Goal: Information Seeking & Learning: Learn about a topic

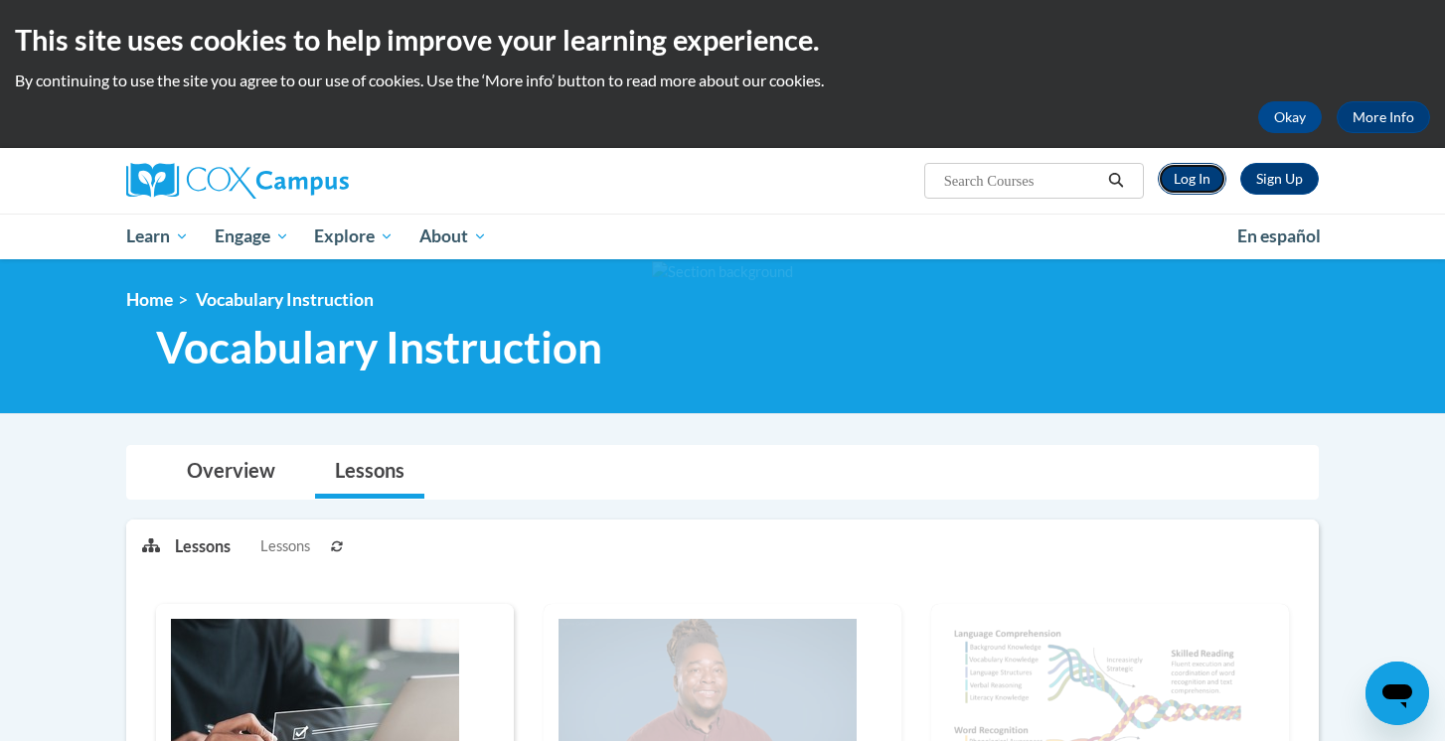
click at [1206, 180] on link "Log In" at bounding box center [1192, 179] width 69 height 32
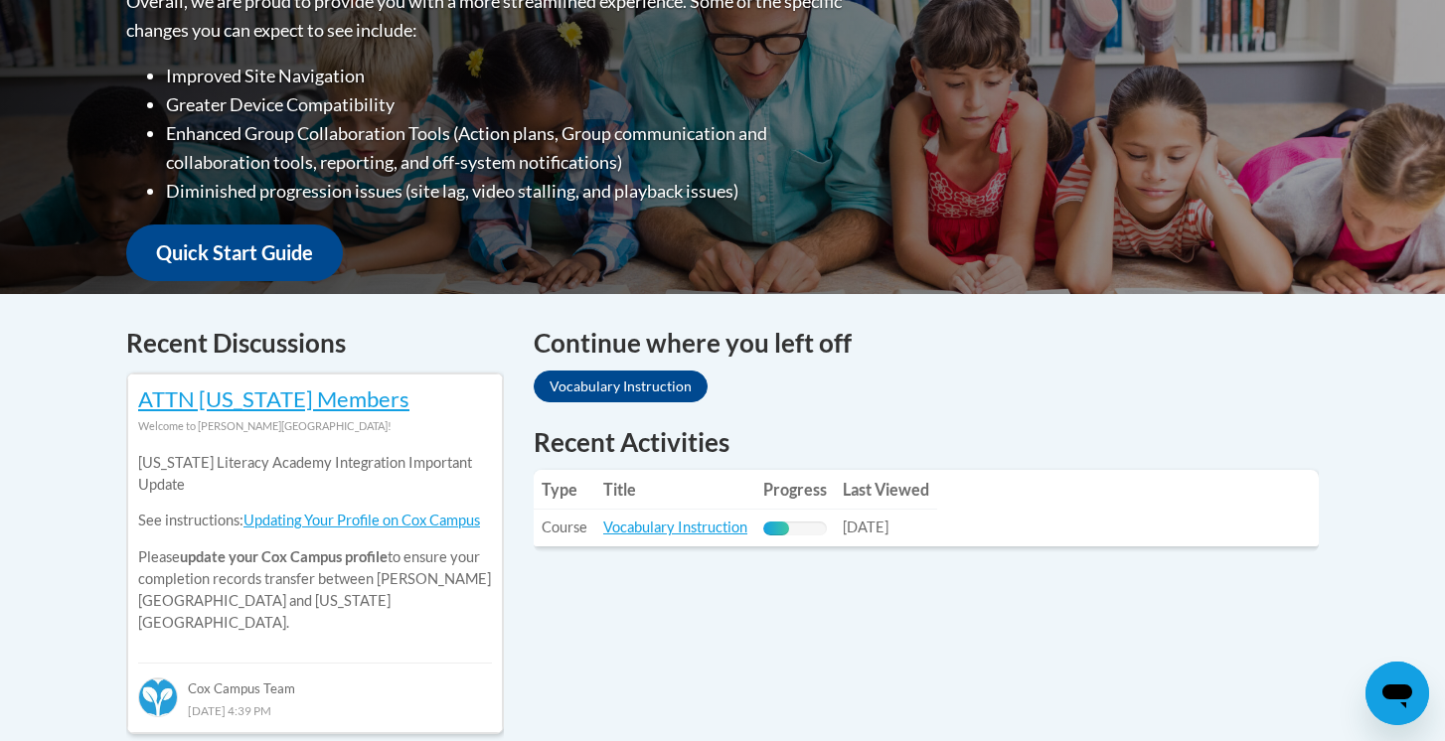
scroll to position [573, 0]
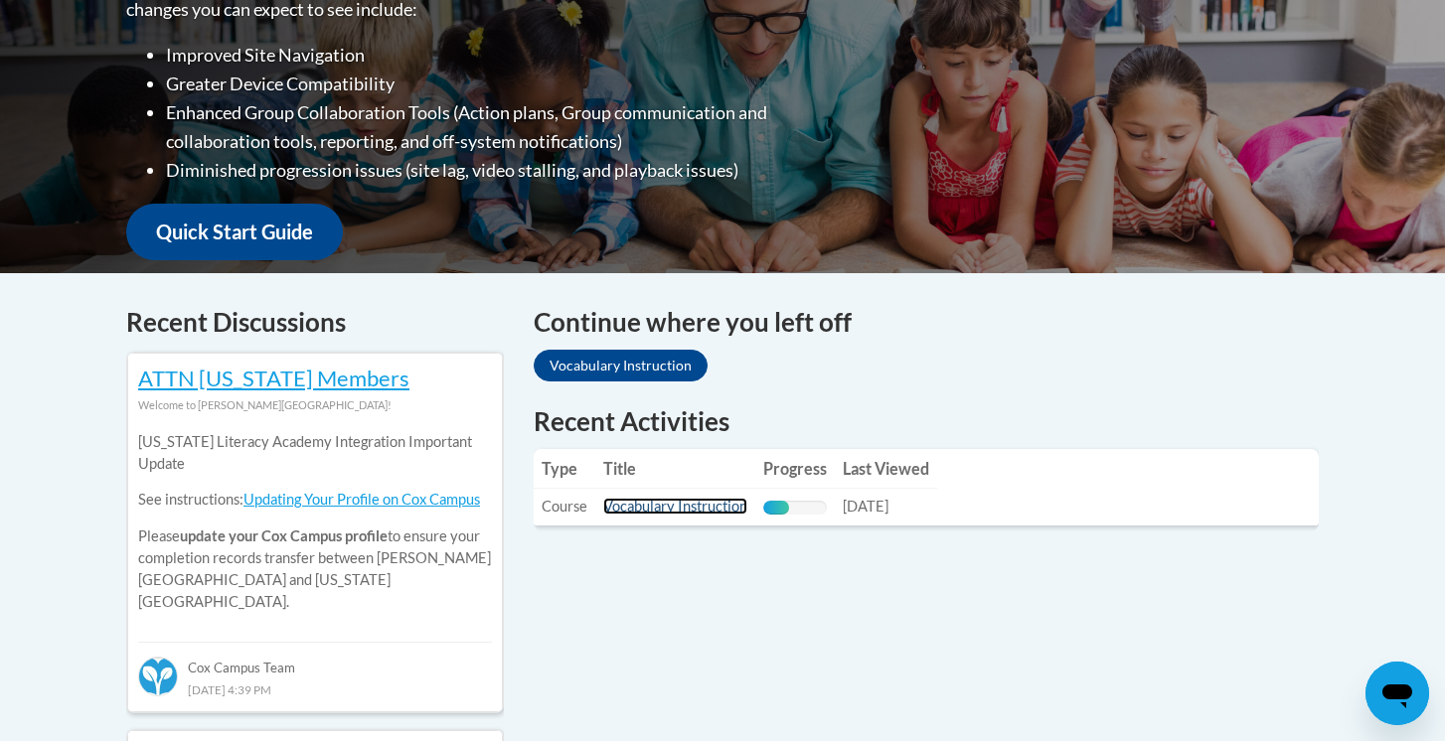
click at [714, 515] on link "Vocabulary Instruction" at bounding box center [675, 506] width 144 height 17
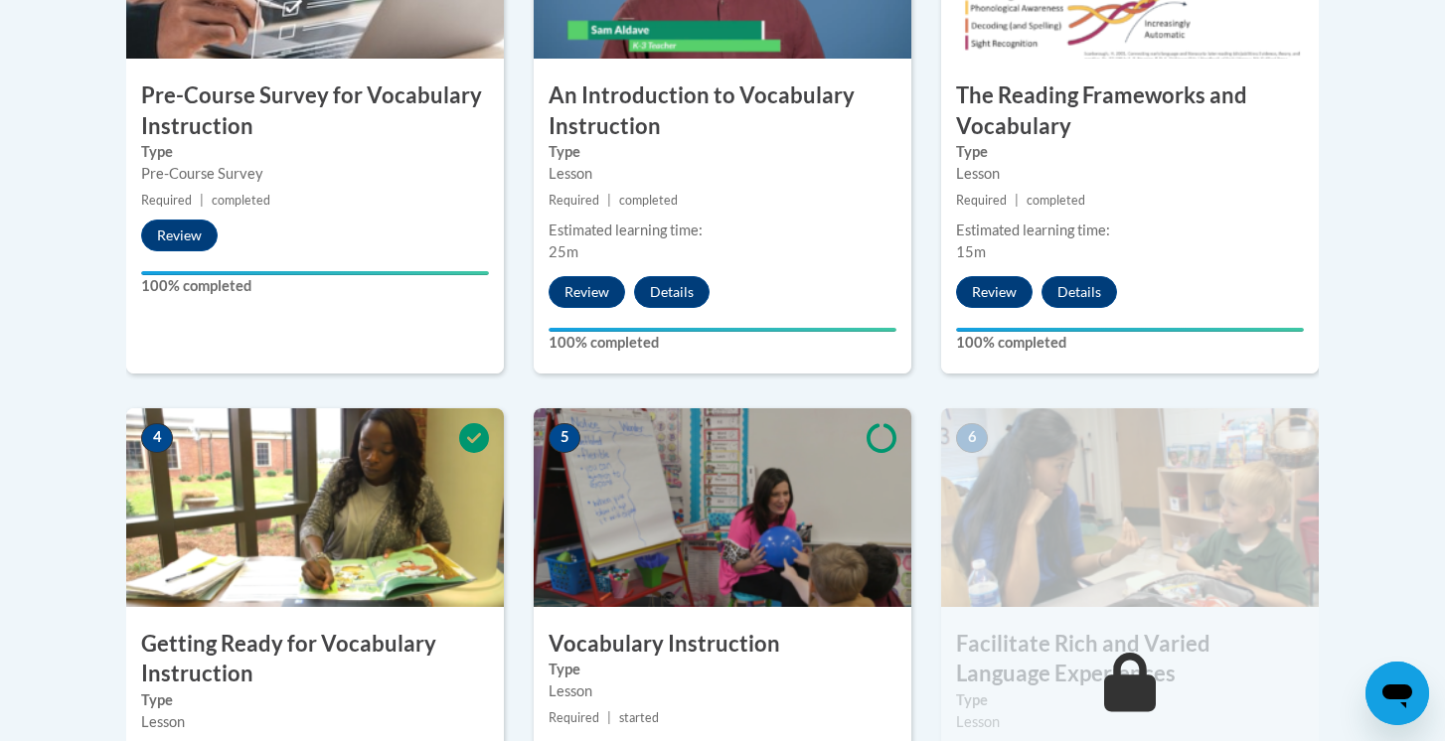
scroll to position [838, 0]
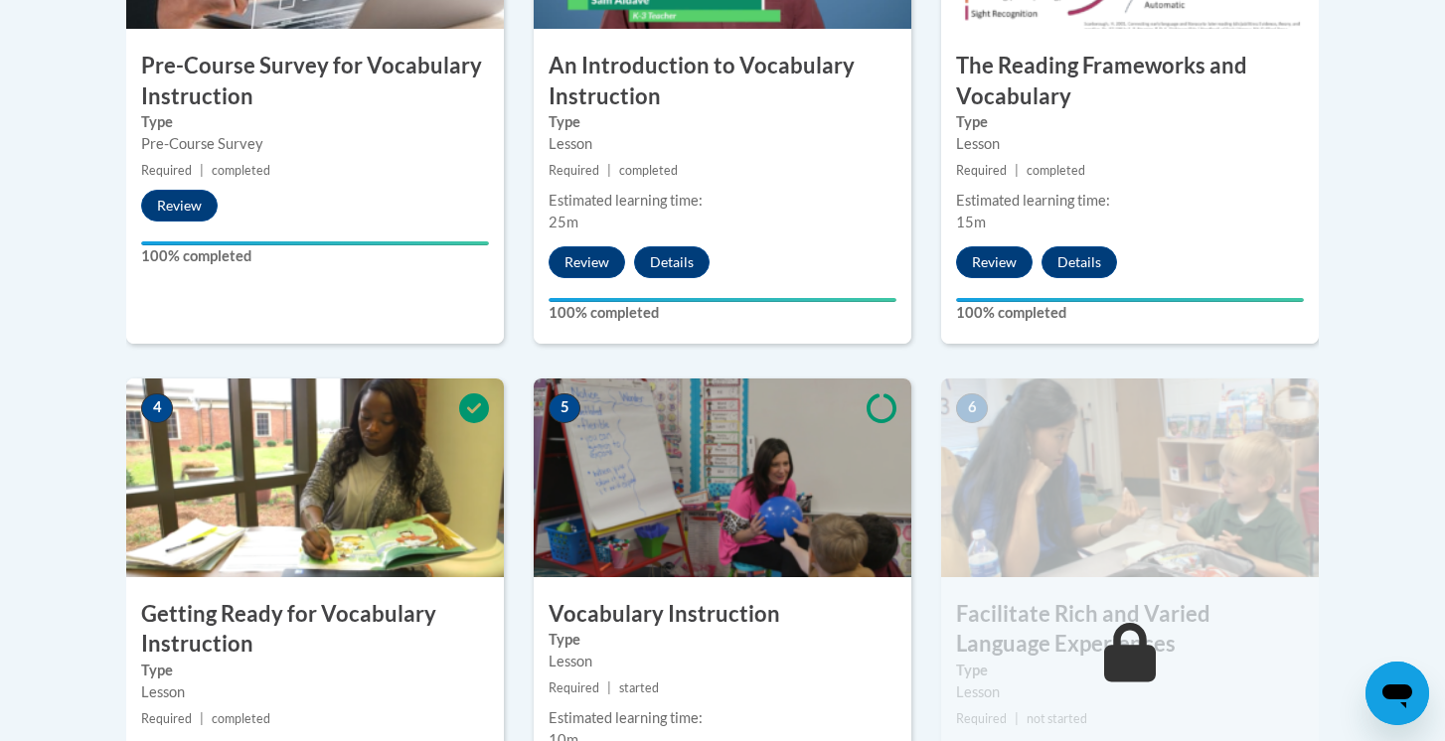
click at [712, 525] on img at bounding box center [723, 478] width 378 height 199
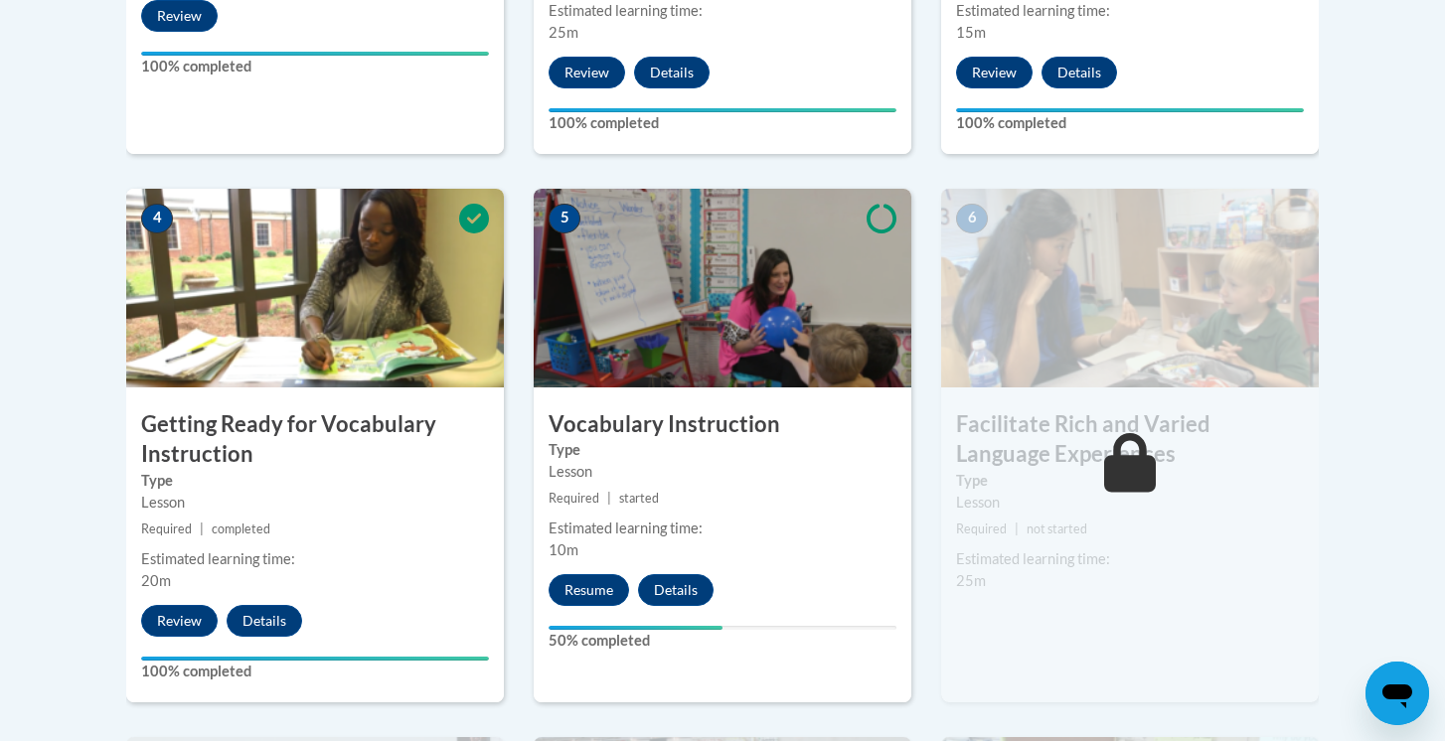
scroll to position [1033, 0]
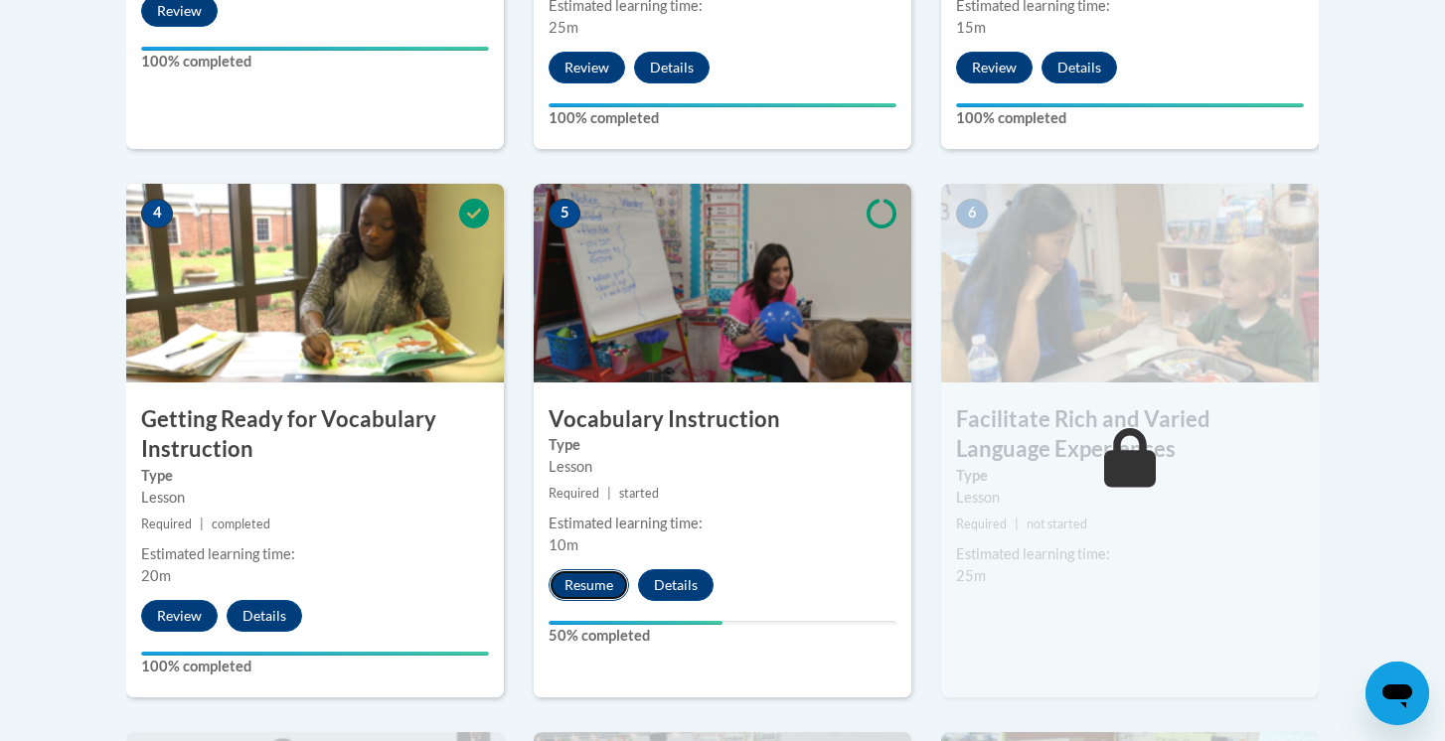
click at [607, 578] on button "Resume" at bounding box center [589, 586] width 81 height 32
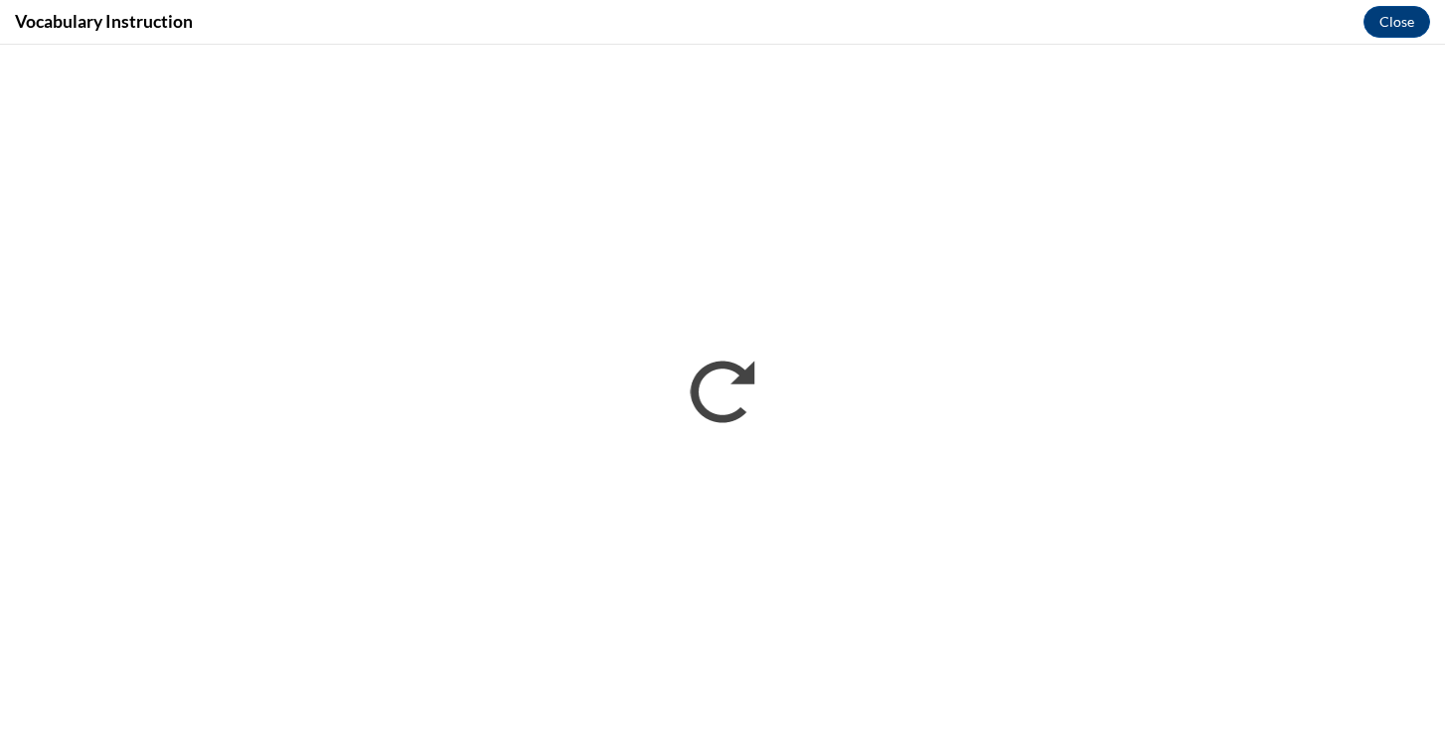
scroll to position [0, 0]
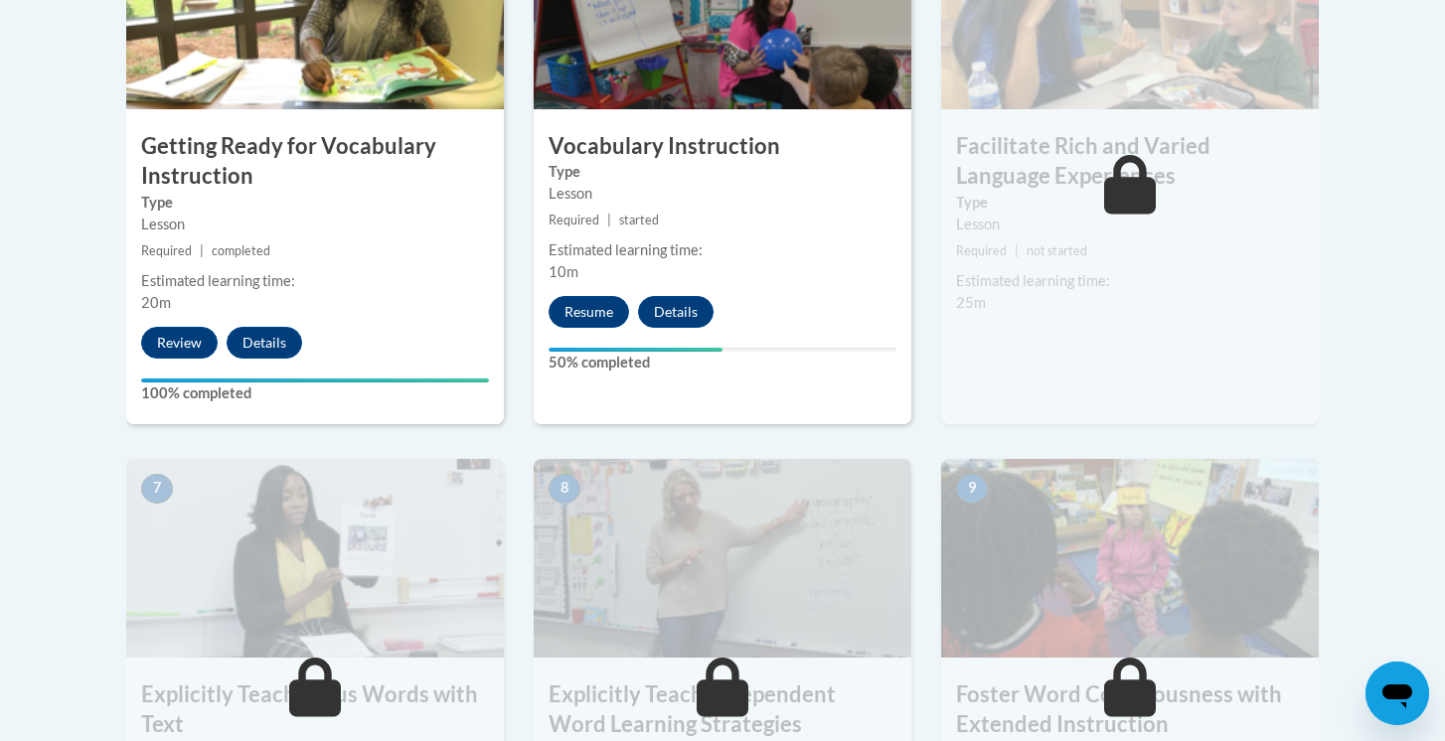
scroll to position [1326, 0]
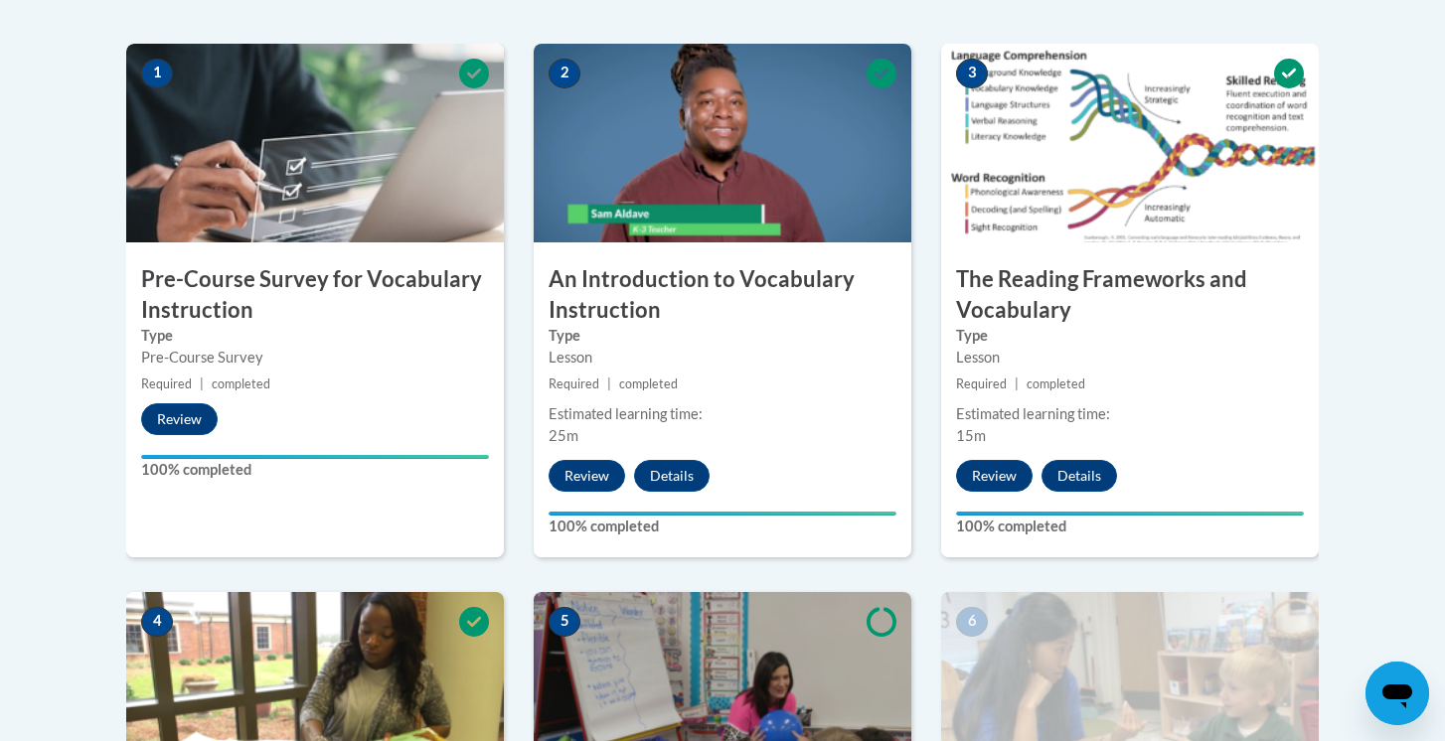
scroll to position [1058, 0]
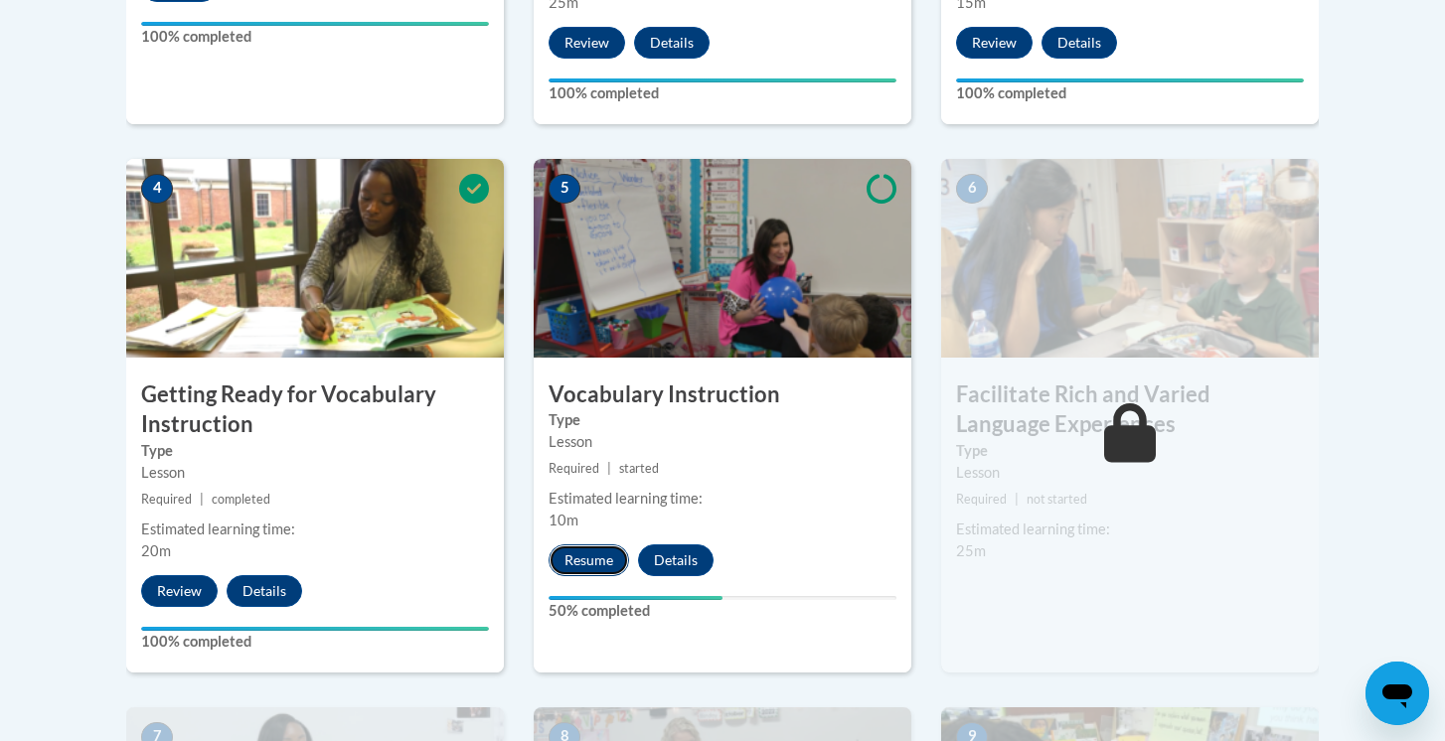
click at [597, 551] on button "Resume" at bounding box center [589, 561] width 81 height 32
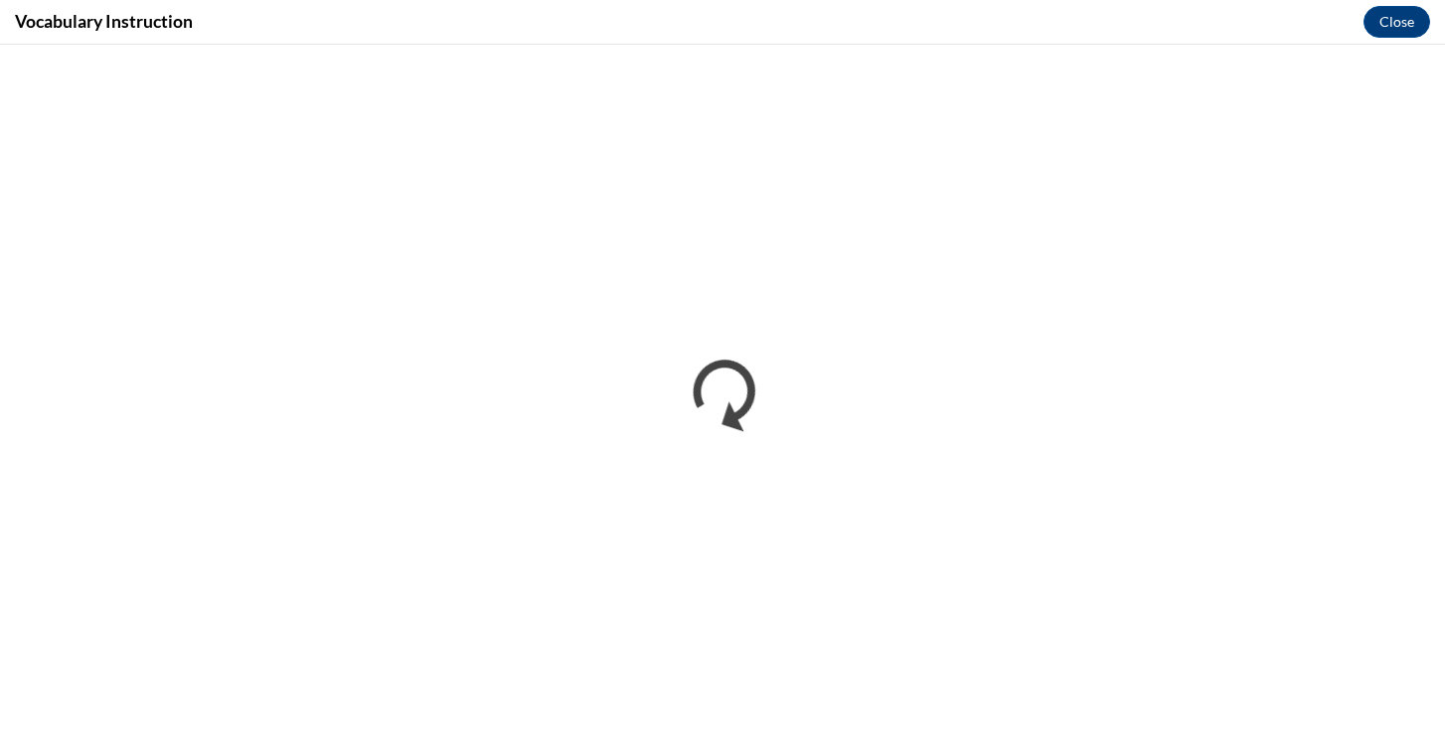
scroll to position [0, 0]
